Goal: Use online tool/utility: Utilize a website feature to perform a specific function

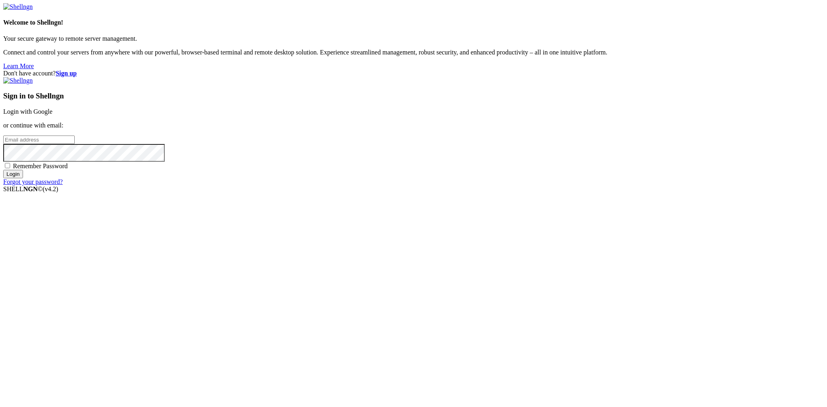
click at [53, 115] on link "Login with Google" at bounding box center [27, 111] width 49 height 7
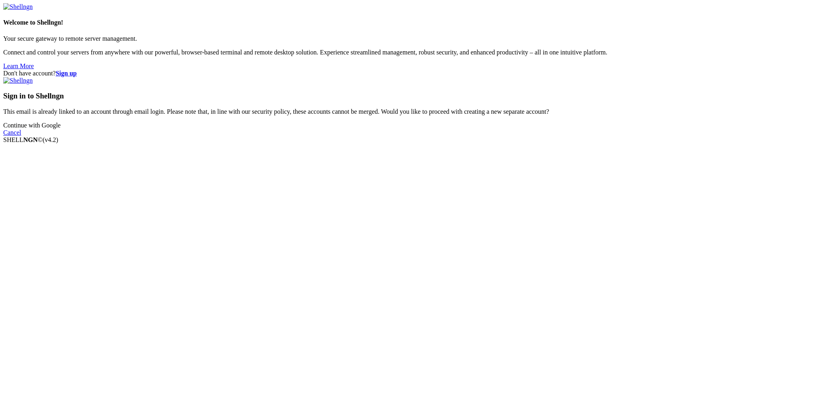
click at [61, 129] on link "Continue with Google" at bounding box center [31, 125] width 57 height 7
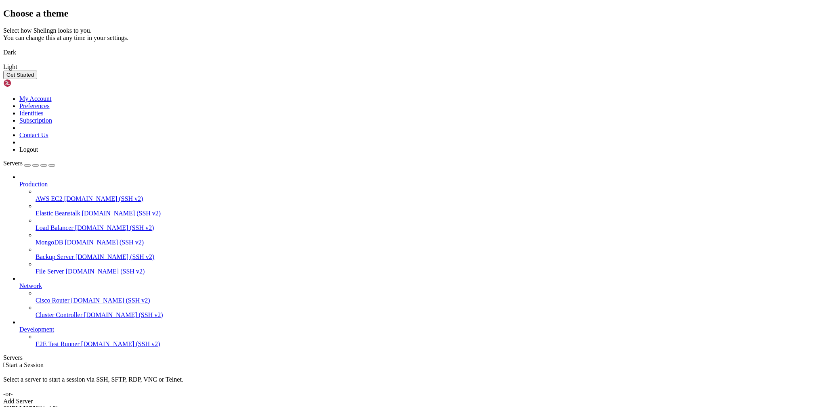
click at [37, 79] on button "Get Started" at bounding box center [20, 75] width 34 height 8
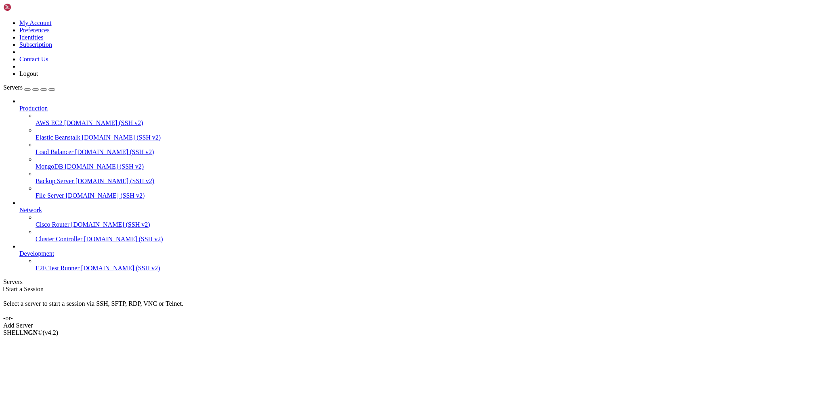
click at [66, 192] on span "[DOMAIN_NAME] (SSH v2)" at bounding box center [105, 195] width 79 height 7
click at [39, 120] on span "AWS EC2" at bounding box center [49, 123] width 27 height 7
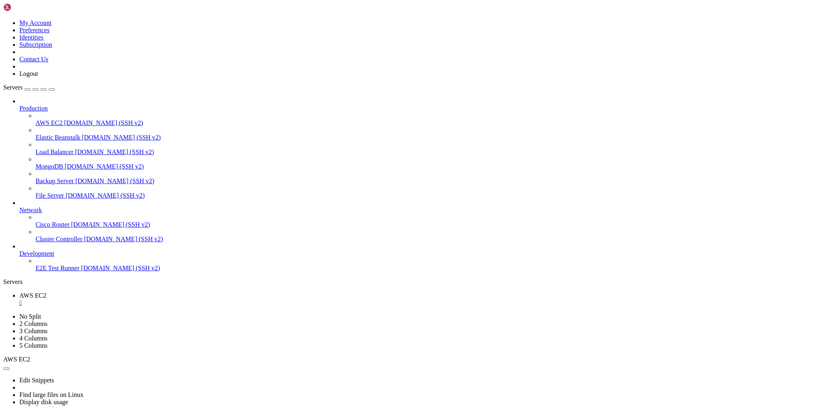
click at [60, 134] on span "Elastic Beanstalk" at bounding box center [58, 137] width 45 height 7
click at [59, 134] on span "Elastic Beanstalk" at bounding box center [58, 137] width 45 height 7
click at [145, 300] on div "" at bounding box center [421, 303] width 804 height 7
